Goal: Navigation & Orientation: Find specific page/section

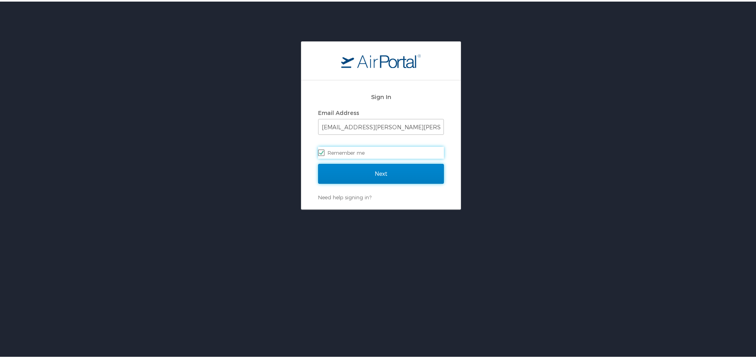
click at [375, 182] on input "Next" at bounding box center [381, 172] width 126 height 20
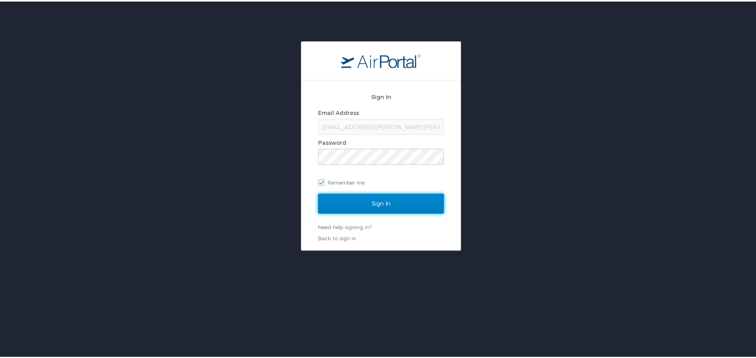
click at [371, 204] on input "Sign In" at bounding box center [381, 202] width 126 height 20
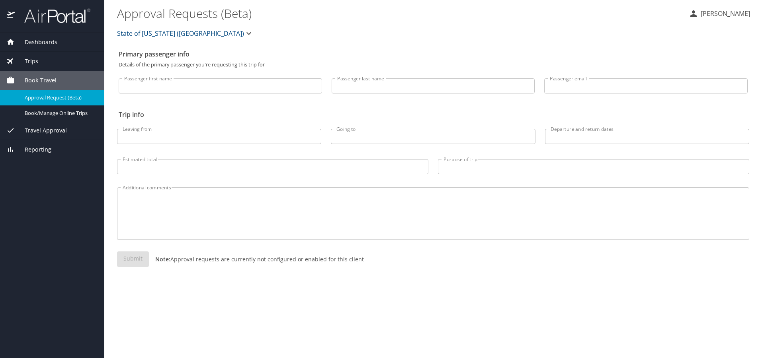
click at [42, 55] on div "Trips" at bounding box center [52, 61] width 104 height 19
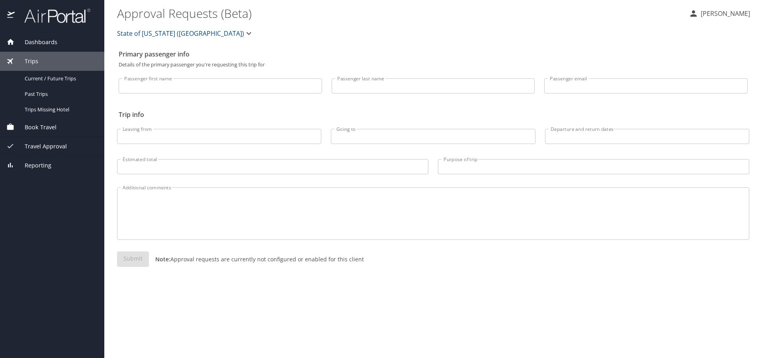
click at [67, 148] on div "Travel Approval" at bounding box center [52, 146] width 92 height 9
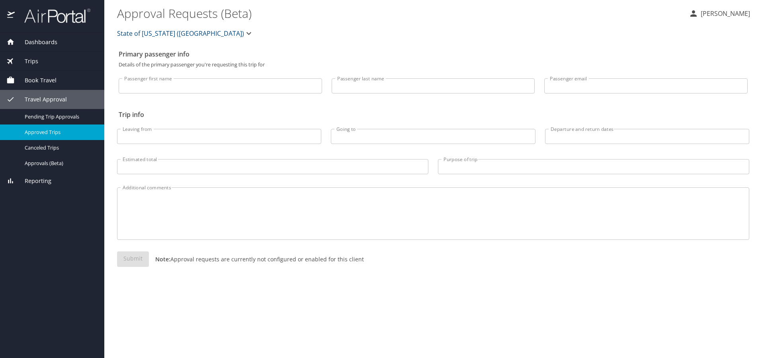
click at [54, 134] on span "Approved Trips" at bounding box center [60, 133] width 70 height 8
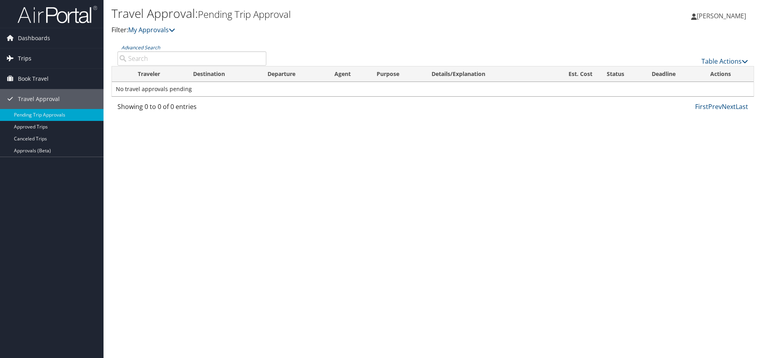
click at [45, 54] on link "Trips" at bounding box center [51, 59] width 103 height 20
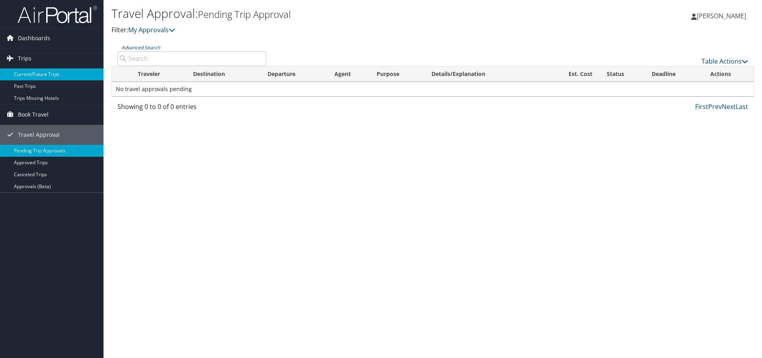
click at [45, 75] on link "Current/Future Trips" at bounding box center [51, 74] width 103 height 12
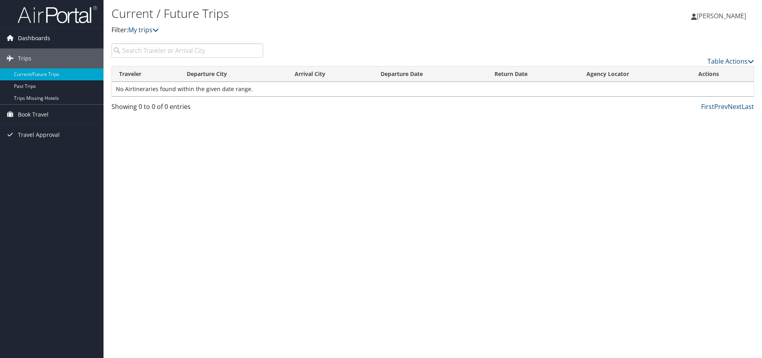
click at [48, 41] on span "Dashboards" at bounding box center [34, 38] width 32 height 20
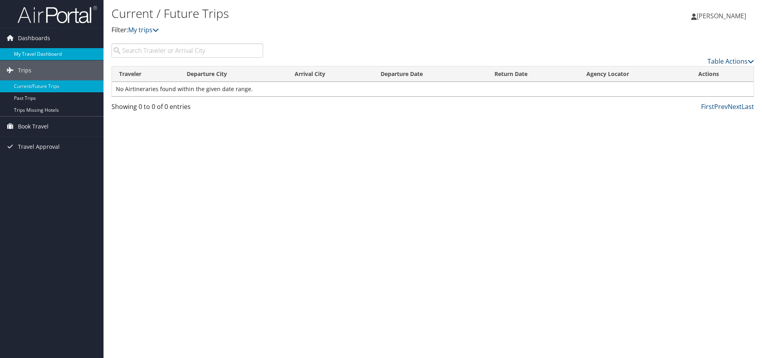
click at [48, 50] on link "My Travel Dashboard" at bounding box center [51, 54] width 103 height 12
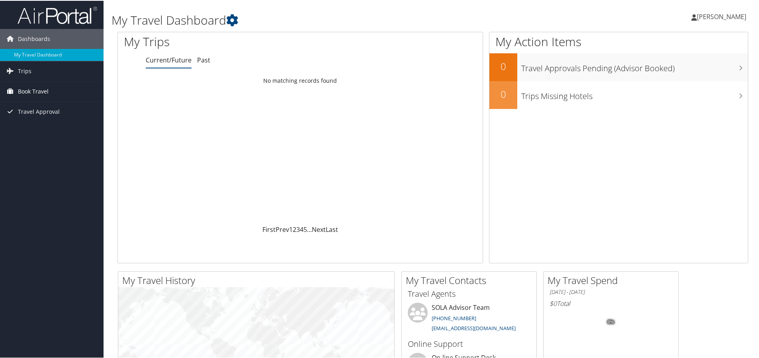
click at [47, 86] on span "Book Travel" at bounding box center [33, 91] width 31 height 20
click at [62, 130] on link "Book/Manage Online Trips" at bounding box center [51, 131] width 103 height 12
